Goal: Task Accomplishment & Management: Manage account settings

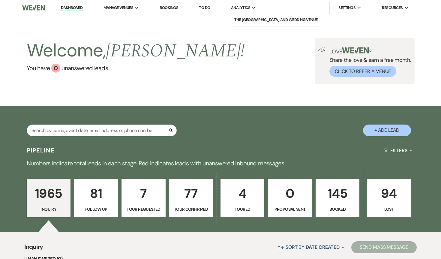
click at [256, 8] on use at bounding box center [254, 8] width 4 height 2
click at [255, 6] on div "Analytics Expand" at bounding box center [243, 8] width 25 height 6
click at [243, 6] on span "Analytics" at bounding box center [240, 8] width 19 height 6
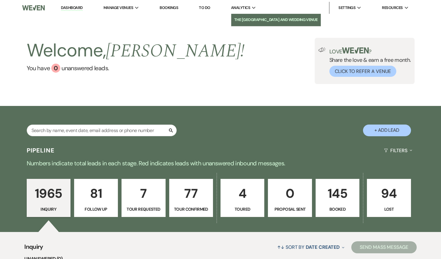
click at [247, 18] on li "The [GEOGRAPHIC_DATA] and Wedding Venue" at bounding box center [276, 20] width 83 height 6
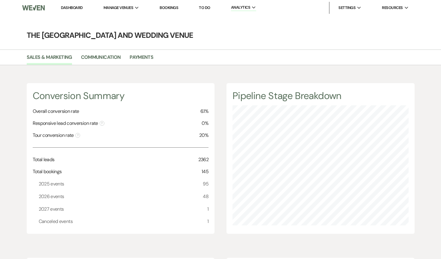
click at [76, 7] on link "Dashboard" at bounding box center [72, 7] width 22 height 5
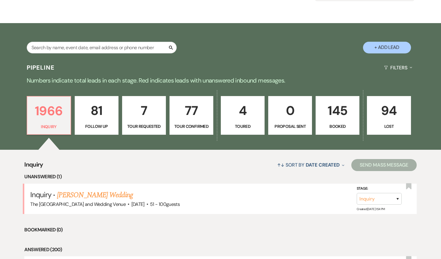
scroll to position [84, 0]
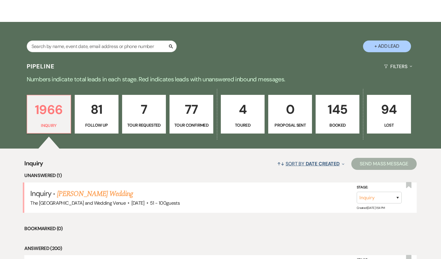
click at [339, 162] on button "↑↓ Sort By Date Created Expand" at bounding box center [311, 164] width 72 height 16
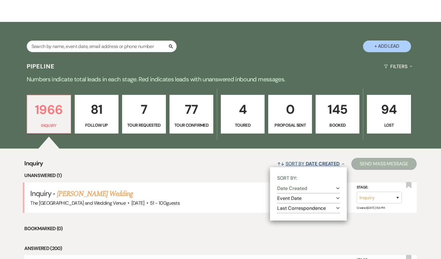
click at [343, 162] on icon "Collapse" at bounding box center [343, 164] width 2 height 5
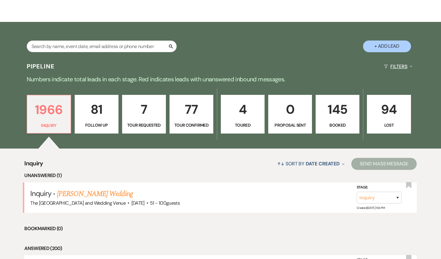
click at [397, 64] on button "Filters Expand" at bounding box center [398, 67] width 33 height 16
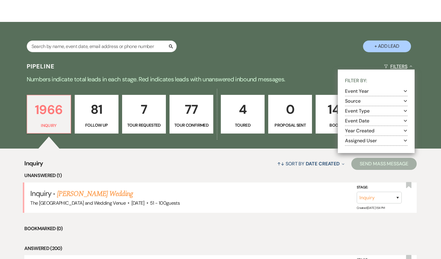
click at [398, 65] on button "Filters Collapse" at bounding box center [398, 67] width 33 height 16
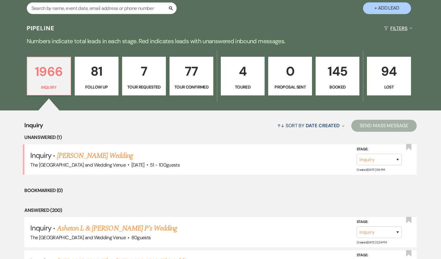
scroll to position [0, 0]
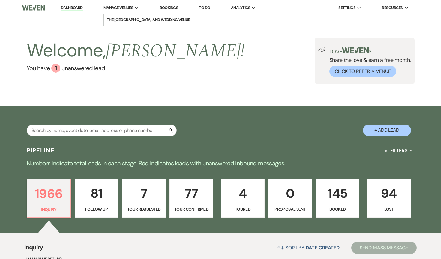
click at [118, 7] on span "Manage Venues" at bounding box center [119, 8] width 30 height 6
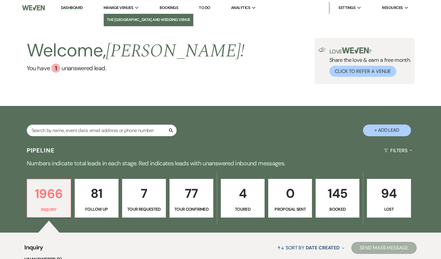
click at [120, 19] on li "The [GEOGRAPHIC_DATA] and Wedding Venue" at bounding box center [148, 20] width 83 height 6
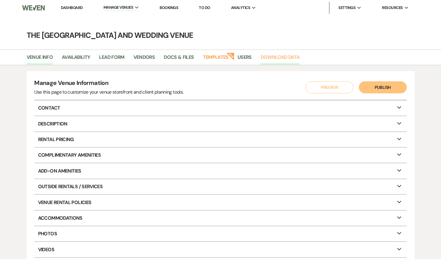
click at [270, 56] on link "Download Data" at bounding box center [280, 58] width 39 height 11
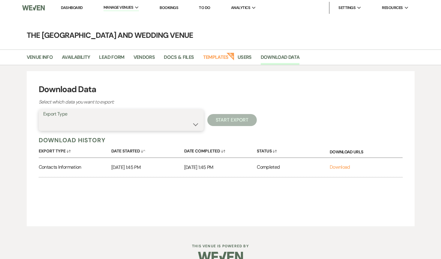
click at [194, 125] on select "Availability Calendar Information Category Templates Contacts Information Event…" at bounding box center [121, 125] width 156 height 12
click at [19, 17] on main "The Mohicans Treehouse Resort and Wedding Venue Venue Info Availability Lead Fo…" at bounding box center [220, 124] width 441 height 217
